Goal: Navigation & Orientation: Find specific page/section

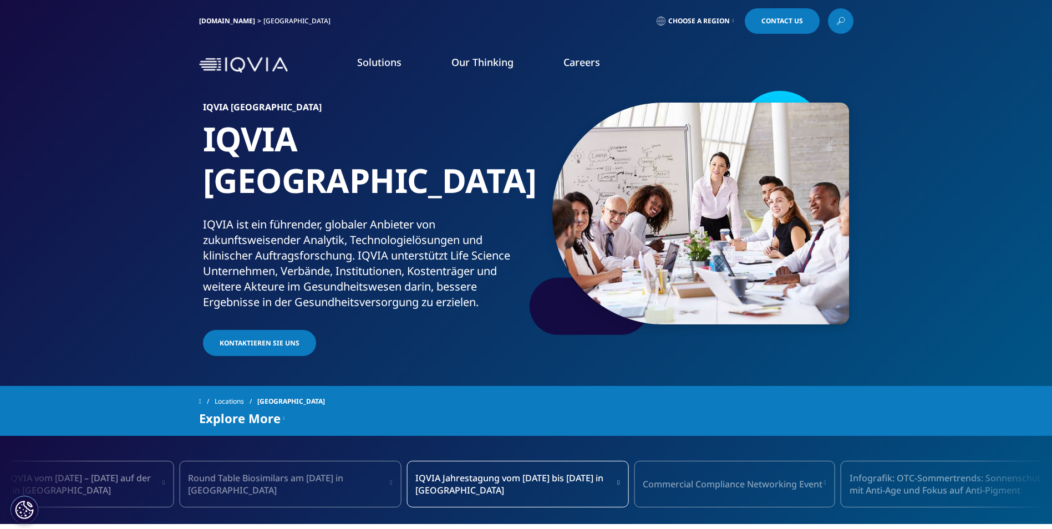
click at [240, 63] on img at bounding box center [243, 65] width 89 height 16
click at [224, 64] on img at bounding box center [243, 65] width 89 height 16
click at [718, 14] on link "Choose a Region" at bounding box center [695, 21] width 82 height 26
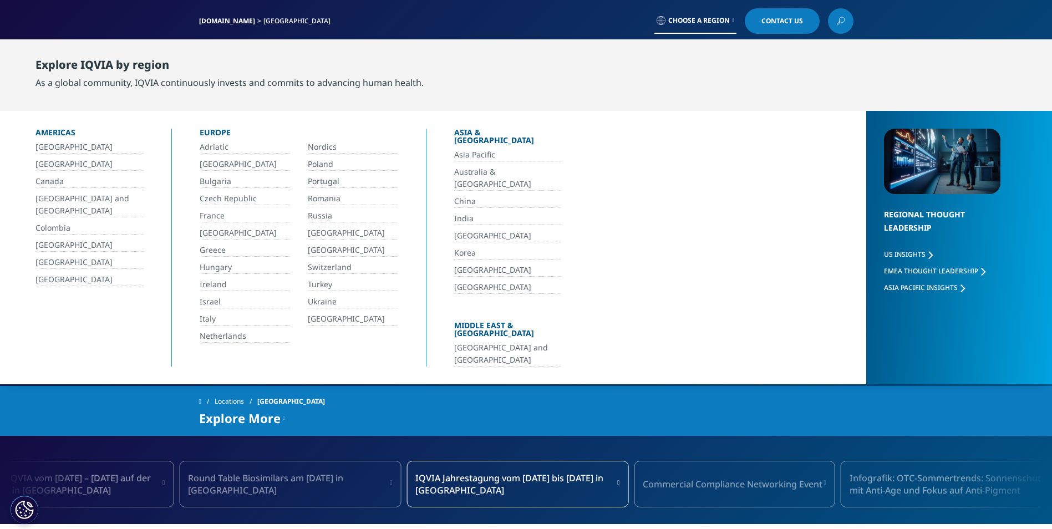
click at [718, 14] on link "Choose a Region" at bounding box center [695, 21] width 82 height 26
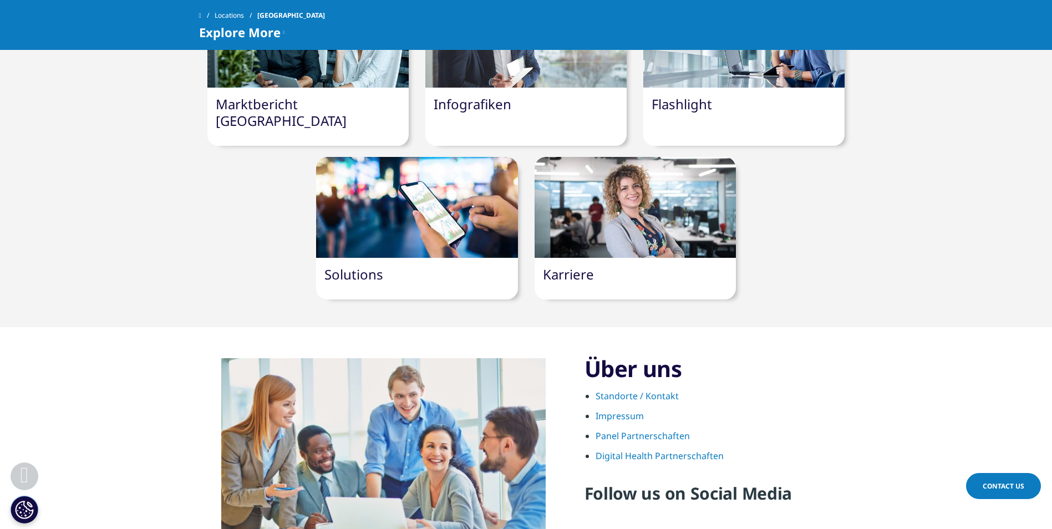
scroll to position [933, 0]
